Goal: Find specific page/section: Find specific page/section

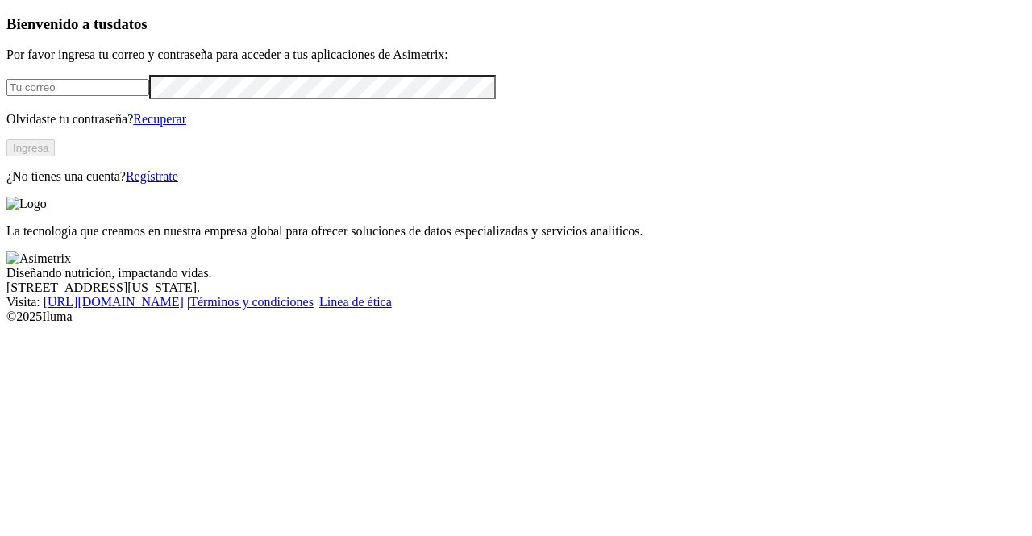
type input "[PERSON_NAME][EMAIL_ADDRESS][DOMAIN_NAME]"
click at [55, 156] on button "Ingresa" at bounding box center [30, 147] width 48 height 17
